Goal: Check status

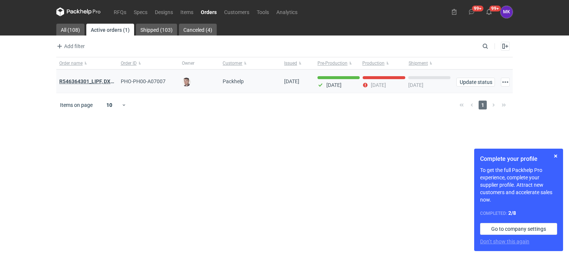
click at [88, 81] on strong "R546364301_LIPF, DXDG" at bounding box center [88, 81] width 58 height 6
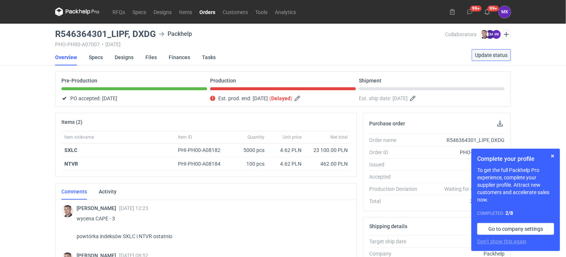
click at [493, 55] on span "Update status" at bounding box center [491, 55] width 33 height 5
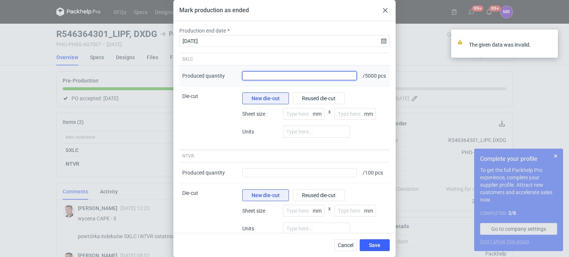
click at [288, 77] on input "Produced quantity" at bounding box center [299, 75] width 114 height 9
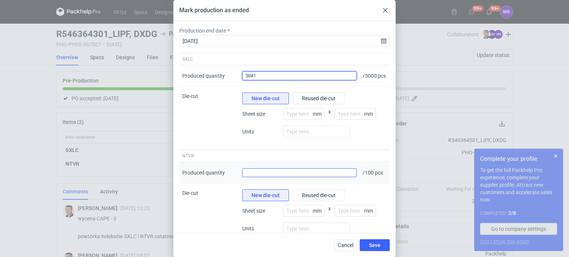
type input "5041"
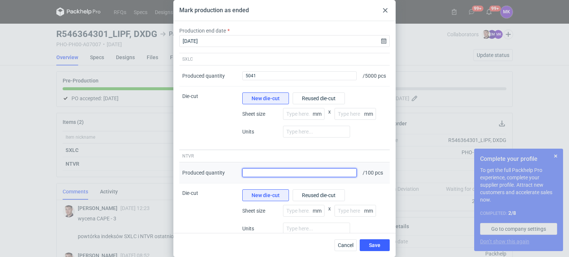
click at [278, 176] on input "Produced quantity" at bounding box center [299, 172] width 114 height 9
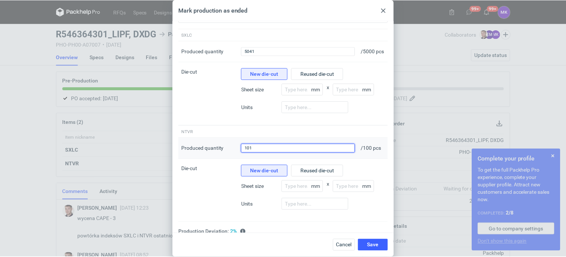
scroll to position [35, 0]
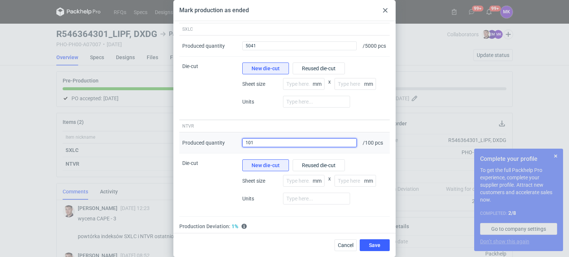
click at [256, 141] on input "101" at bounding box center [299, 142] width 114 height 9
type input "103"
click at [277, 225] on div "Production Deviation: 2% It's your average absolute % deviation of shipped vs o…" at bounding box center [284, 226] width 210 height 7
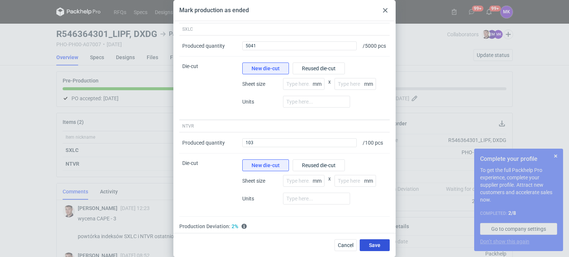
click at [370, 245] on span "Save" at bounding box center [374, 245] width 11 height 5
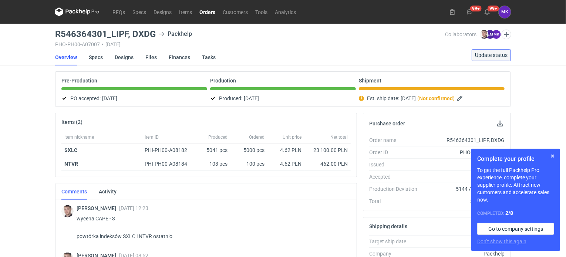
click at [487, 51] on button "Update status" at bounding box center [491, 55] width 39 height 12
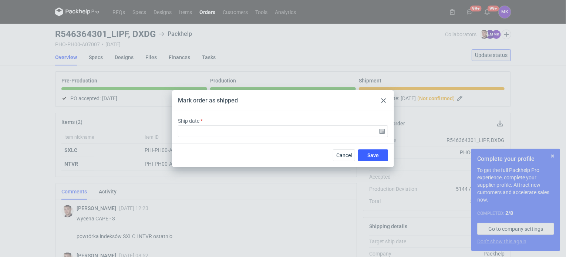
type input "[DATE]"
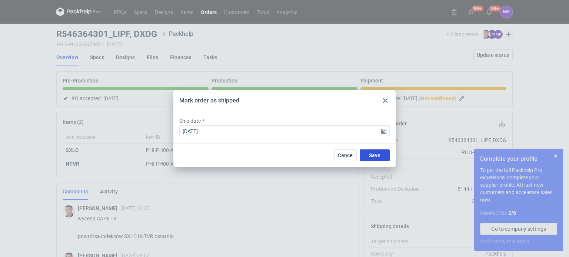
click at [374, 151] on button "Save" at bounding box center [374, 156] width 30 height 12
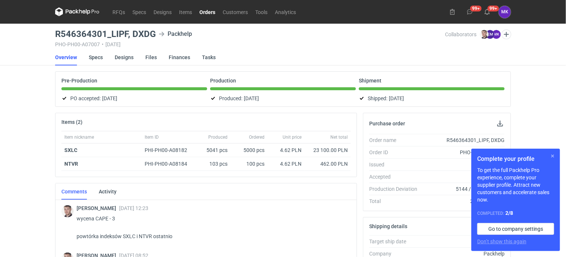
click at [553, 155] on button "button" at bounding box center [553, 156] width 9 height 9
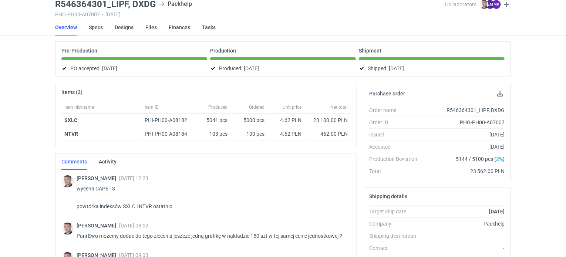
scroll to position [0, 0]
